Goal: Transaction & Acquisition: Purchase product/service

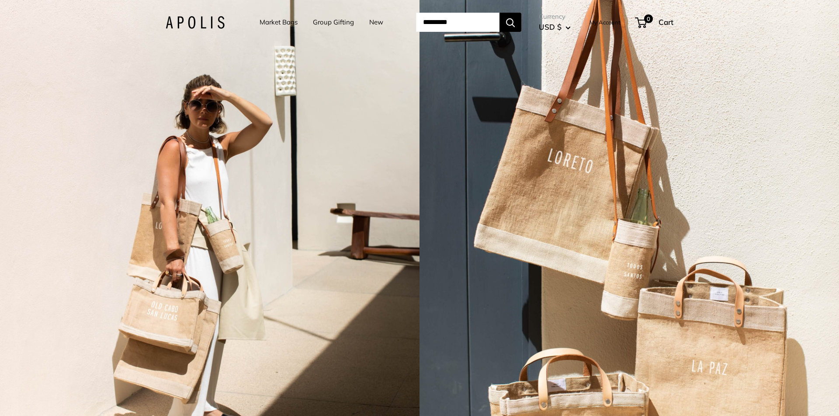
click at [331, 21] on link "Group Gifting" at bounding box center [333, 22] width 41 height 12
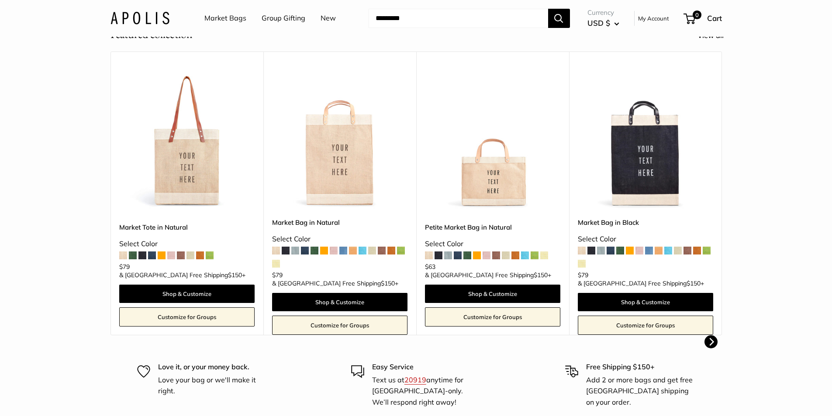
scroll to position [306, 0]
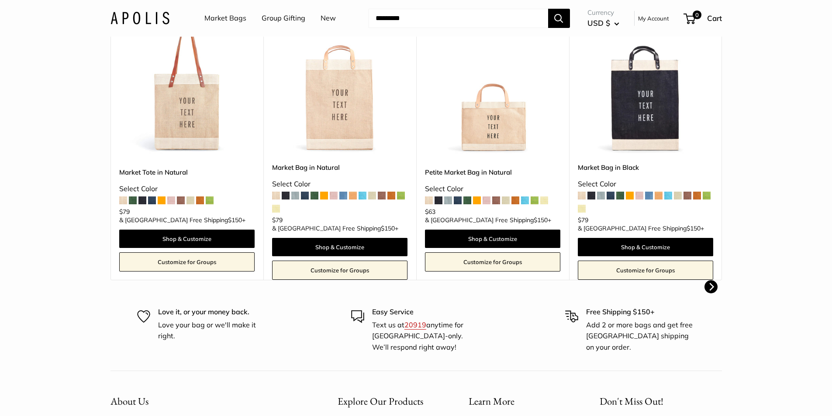
click at [143, 204] on span at bounding box center [142, 201] width 8 height 8
click at [437, 204] on span at bounding box center [439, 201] width 8 height 8
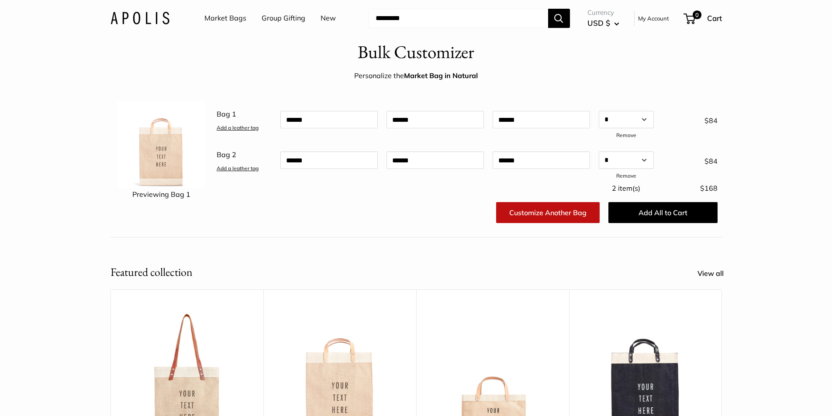
scroll to position [0, 0]
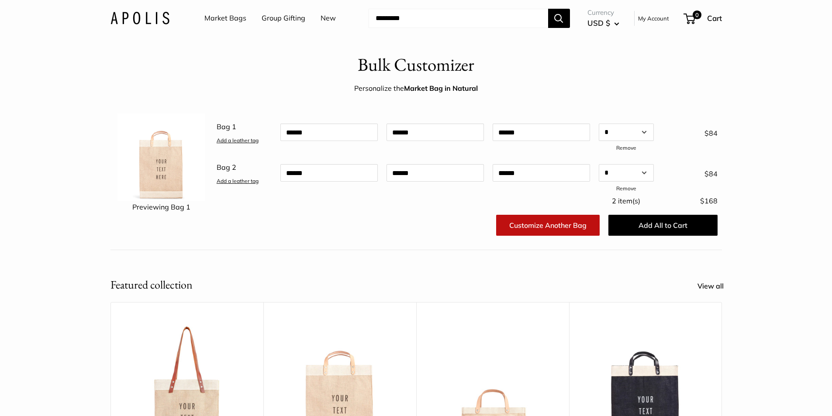
click at [233, 20] on link "Market Bags" at bounding box center [225, 18] width 42 height 13
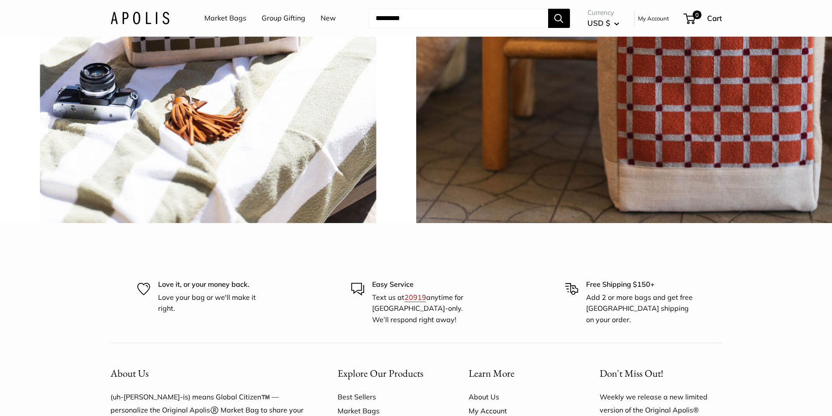
scroll to position [2184, 0]
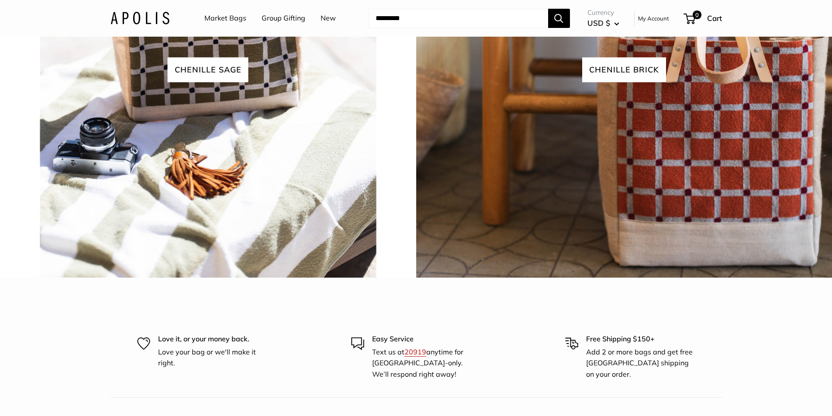
click at [580, 164] on img at bounding box center [624, 70] width 420 height 420
click at [208, 82] on span "Chenille sage" at bounding box center [208, 69] width 81 height 25
click at [229, 19] on link "Market Bags" at bounding box center [225, 18] width 42 height 13
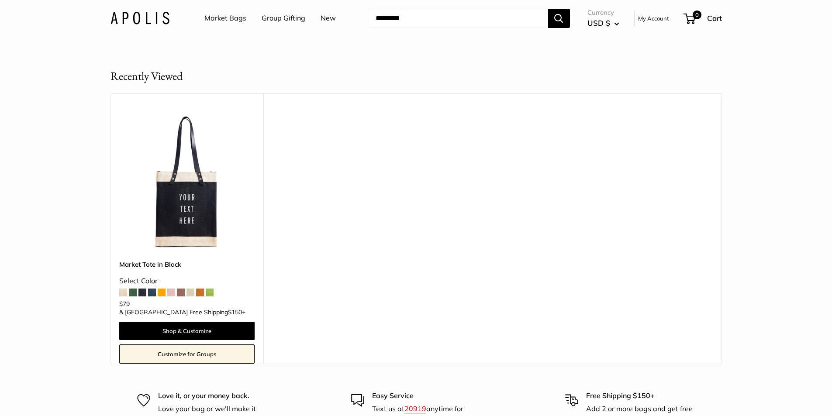
scroll to position [393, 0]
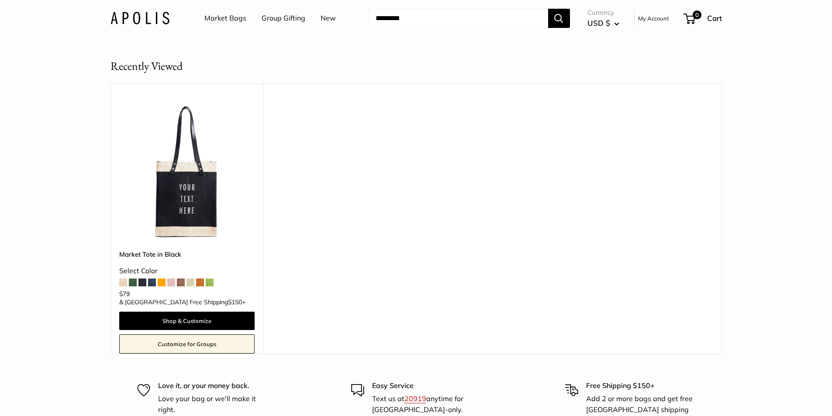
click at [211, 280] on span at bounding box center [210, 283] width 8 height 8
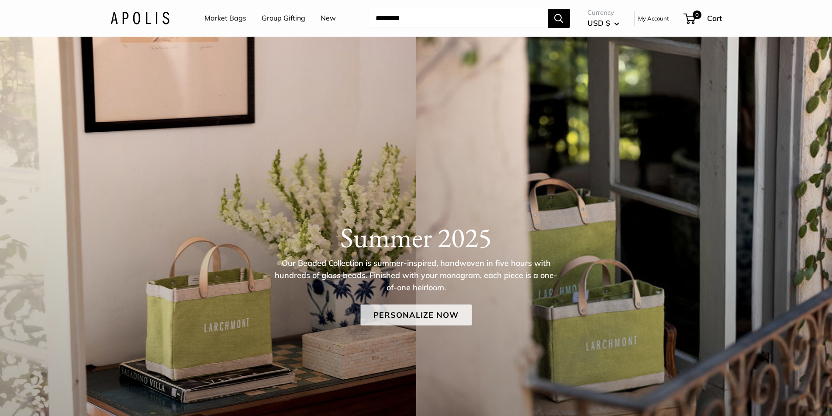
click at [430, 318] on link "Personalize Now" at bounding box center [415, 314] width 111 height 21
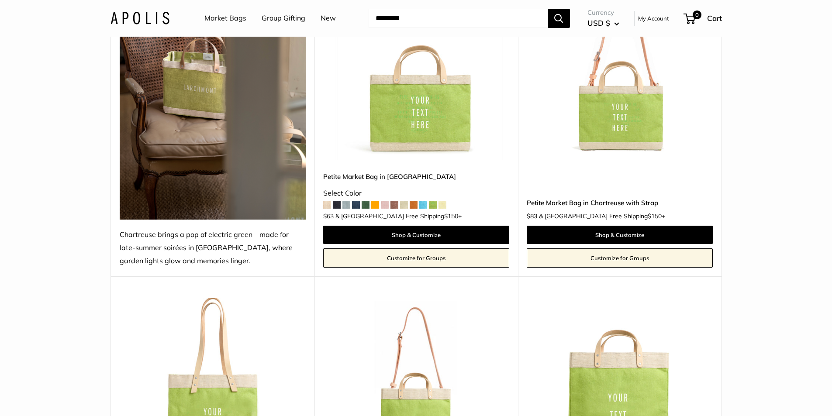
scroll to position [131, 0]
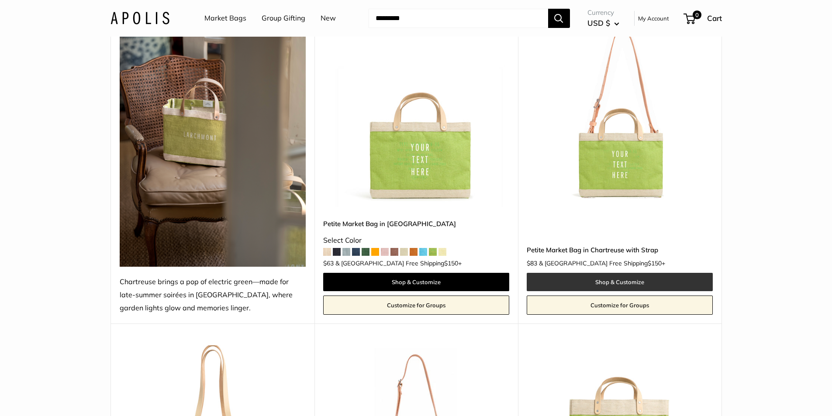
click at [613, 284] on link "Shop & Customize" at bounding box center [620, 282] width 186 height 18
click at [630, 305] on link "Customize for Groups" at bounding box center [620, 305] width 186 height 19
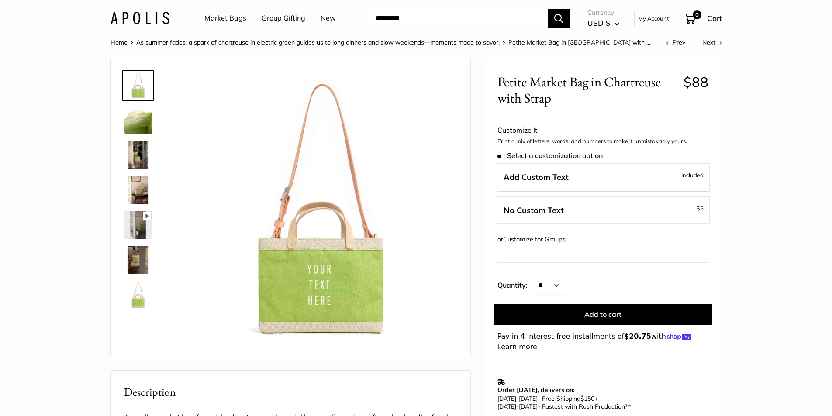
click at [146, 123] on img at bounding box center [138, 121] width 28 height 28
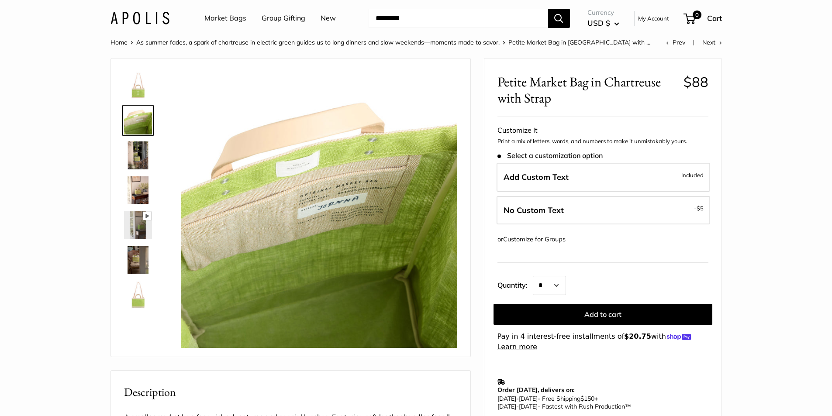
click at [146, 148] on img at bounding box center [138, 156] width 28 height 28
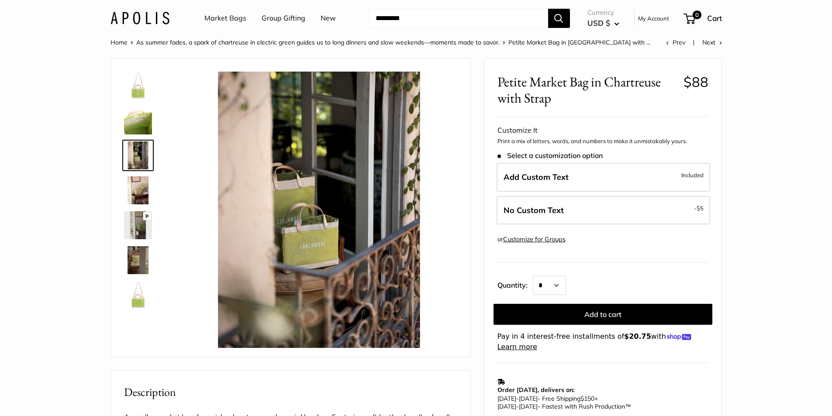
click at [138, 191] on img at bounding box center [138, 190] width 28 height 28
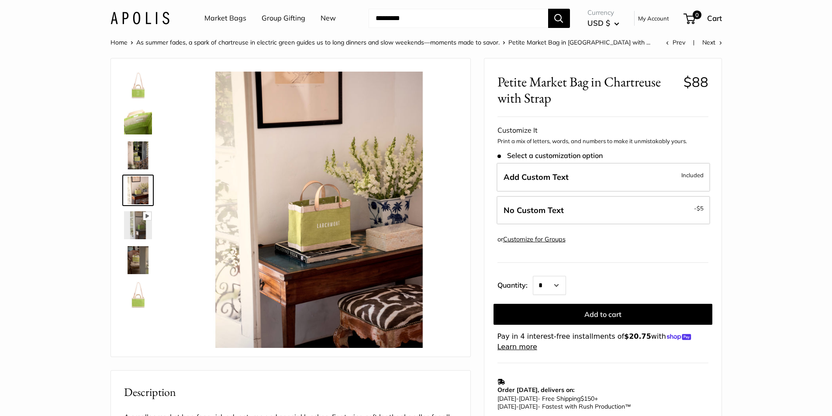
click at [140, 225] on img at bounding box center [138, 225] width 28 height 28
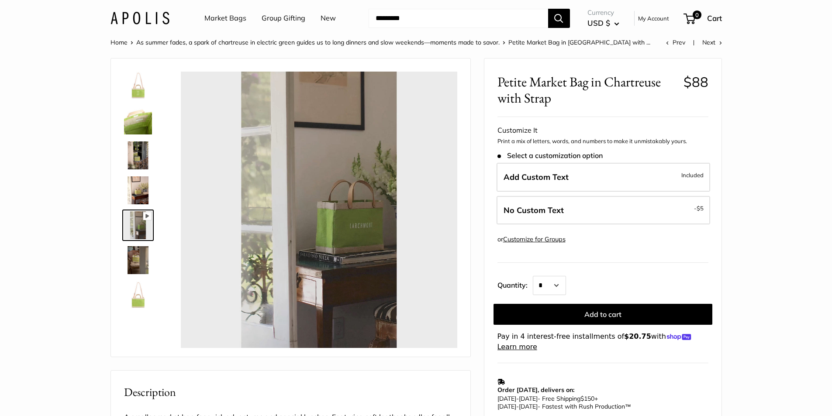
click at [138, 256] on img at bounding box center [138, 260] width 28 height 28
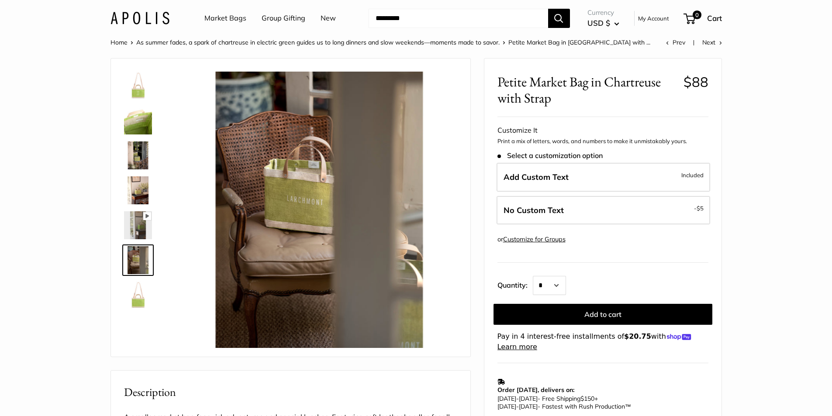
type input "*****"
click at [136, 301] on img at bounding box center [138, 295] width 28 height 28
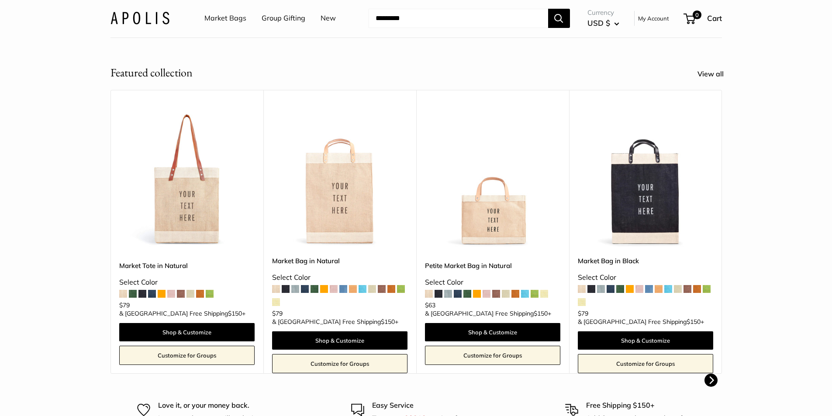
scroll to position [218, 0]
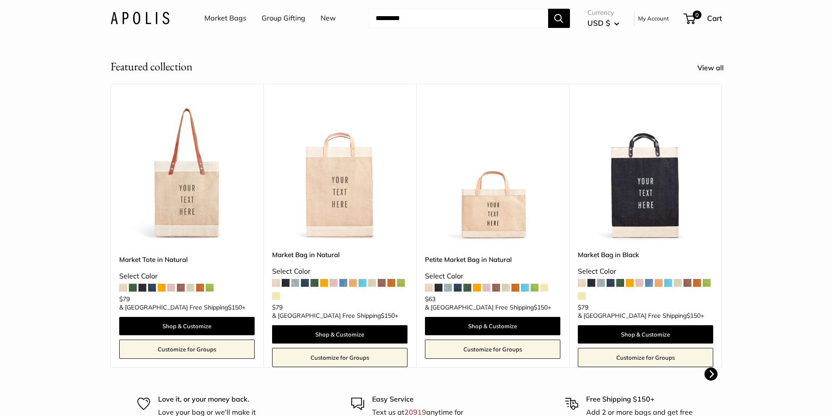
click at [498, 352] on link "Customize for Groups" at bounding box center [492, 349] width 135 height 19
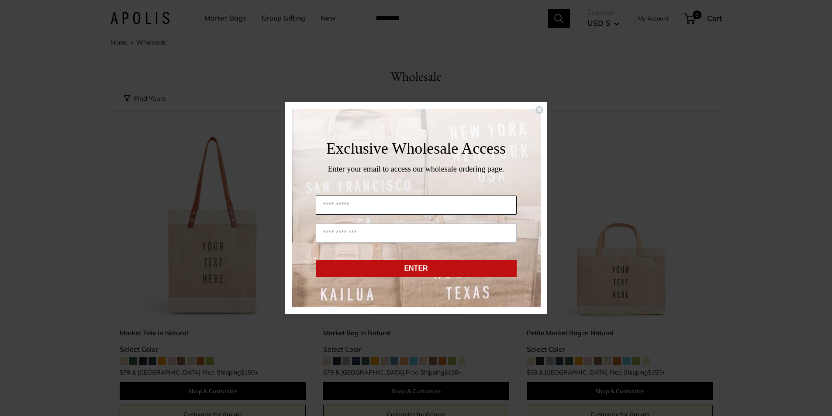
click at [363, 202] on input "First Name" at bounding box center [416, 205] width 201 height 19
type input "*****"
click at [353, 205] on input "*****" at bounding box center [416, 205] width 201 height 19
click at [346, 232] on input "**********" at bounding box center [416, 233] width 201 height 19
type input "**********"
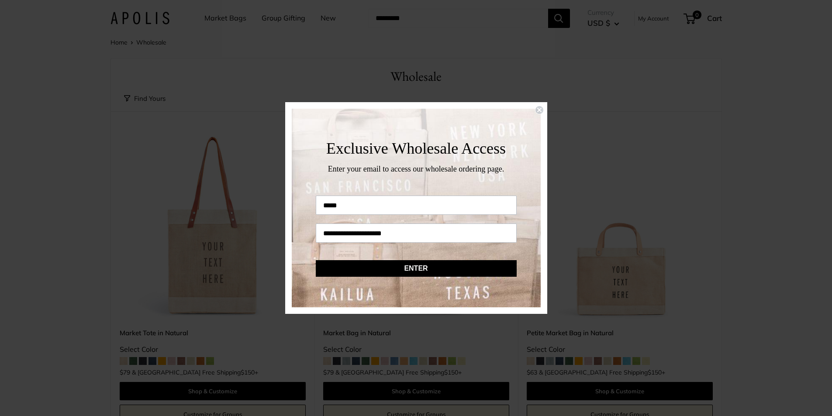
click at [424, 270] on button "ENTER" at bounding box center [416, 268] width 201 height 17
